Goal: Information Seeking & Learning: Learn about a topic

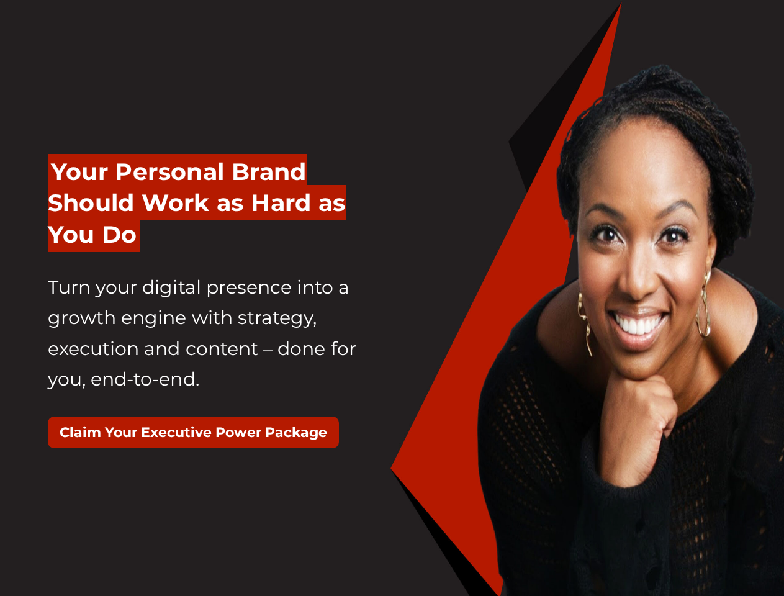
click at [392, 298] on div "Your Personal Brand Should Work as Hard as You Do Turn your digital presence in…" at bounding box center [215, 308] width 354 height 335
